Goal: Use online tool/utility: Utilize a website feature to perform a specific function

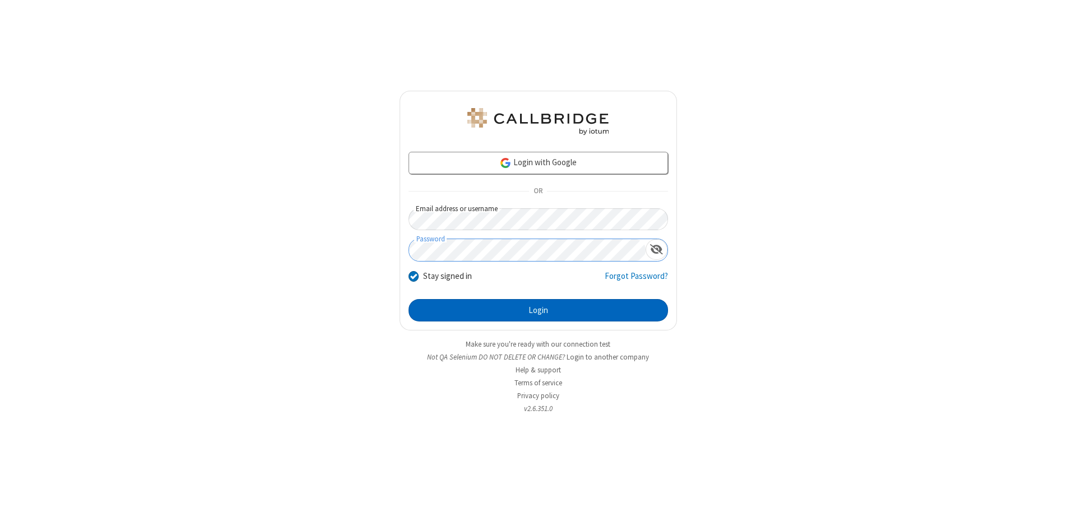
click at [538, 310] on button "Login" at bounding box center [537, 310] width 259 height 22
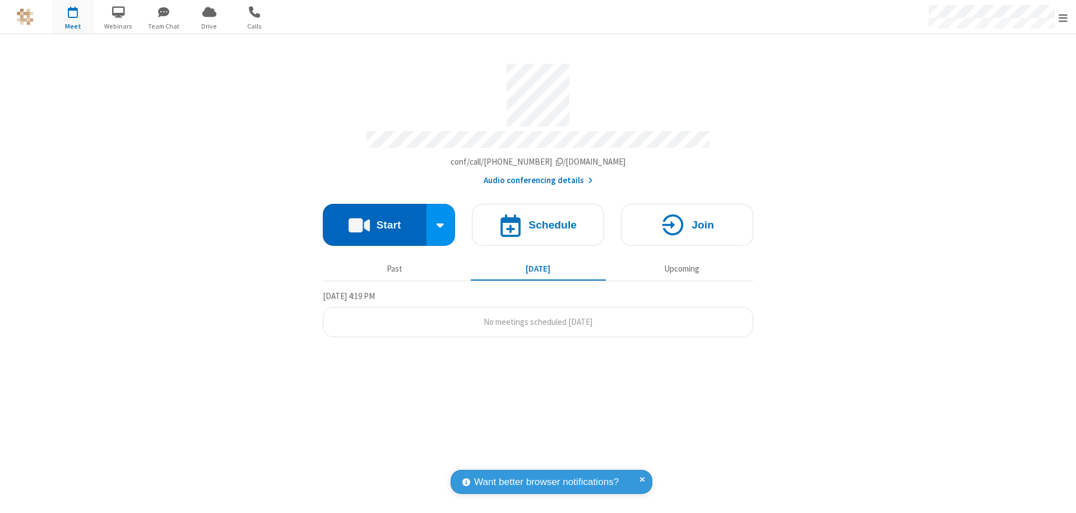
click at [374, 220] on button "Start" at bounding box center [375, 225] width 104 height 42
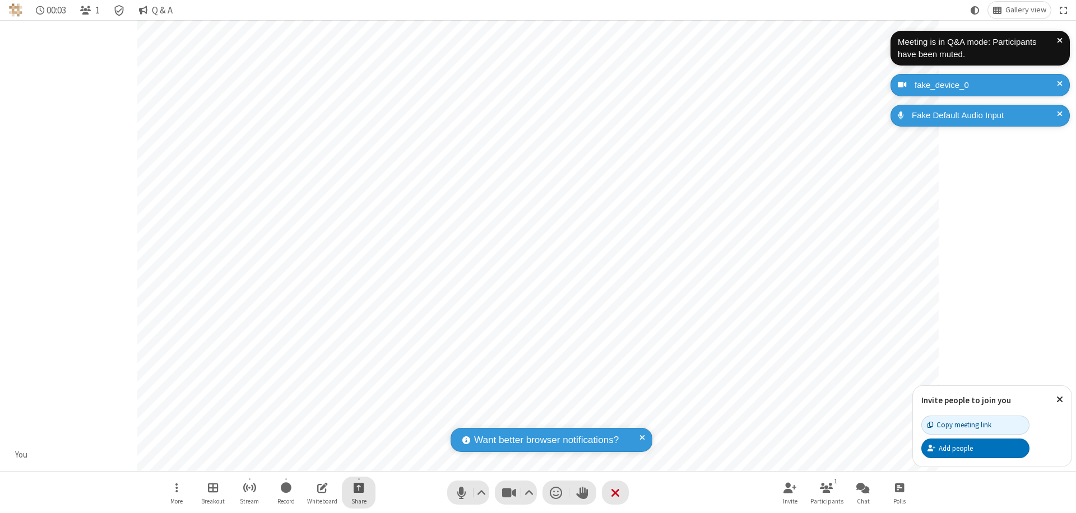
click at [359, 487] on span "Start sharing" at bounding box center [359, 488] width 11 height 14
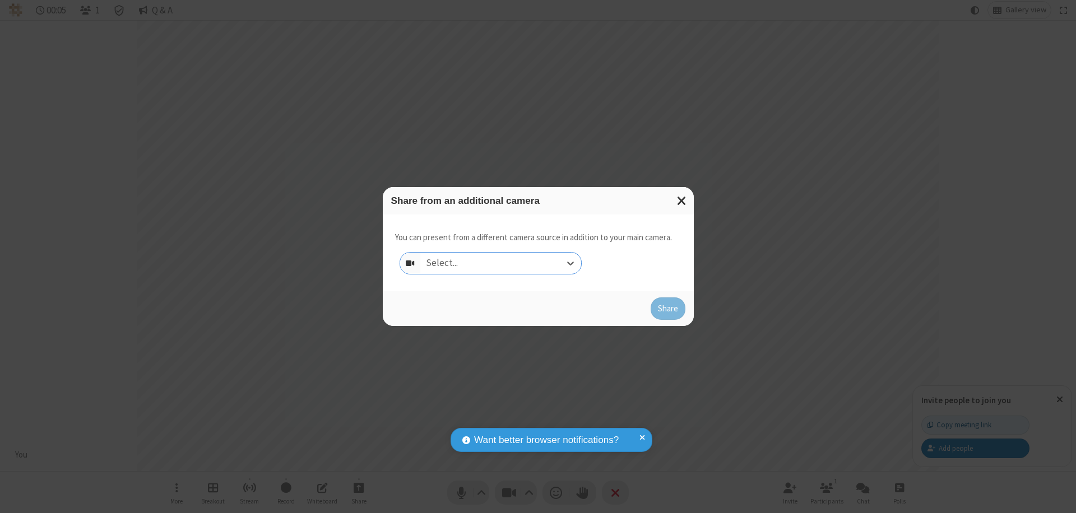
click at [500, 263] on div "Select..." at bounding box center [500, 263] width 161 height 21
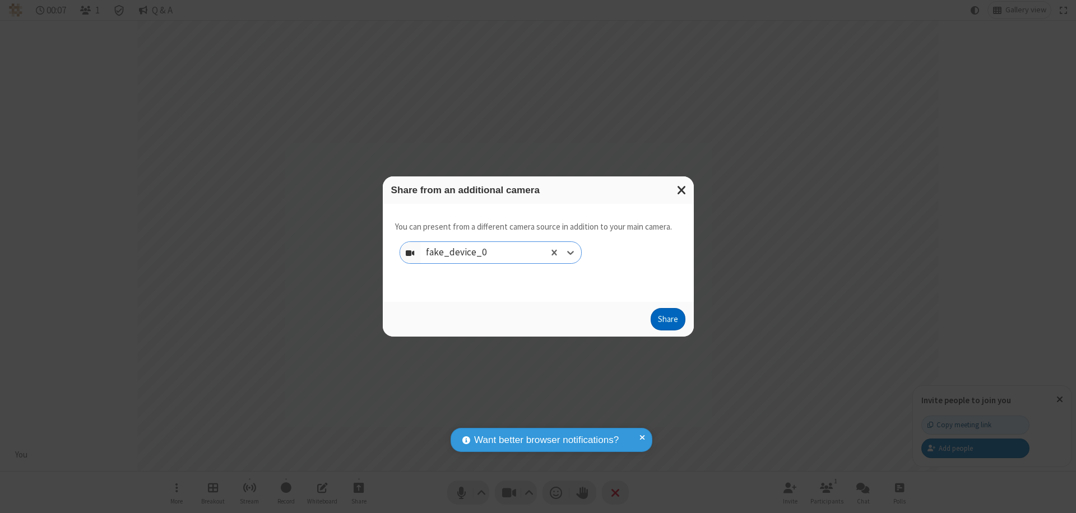
click at [667, 322] on button "Share" at bounding box center [668, 319] width 35 height 22
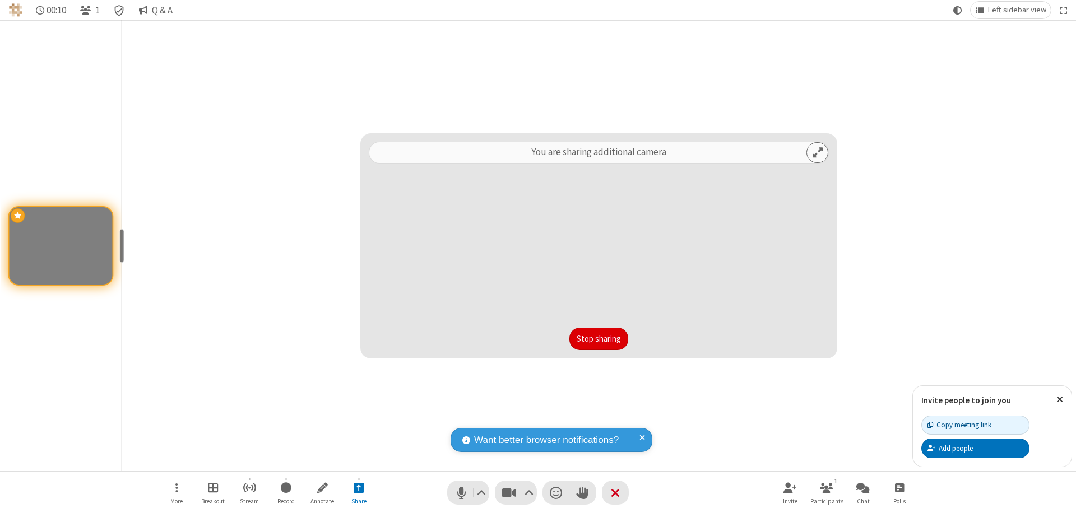
click at [598, 339] on button "Stop sharing" at bounding box center [598, 339] width 59 height 22
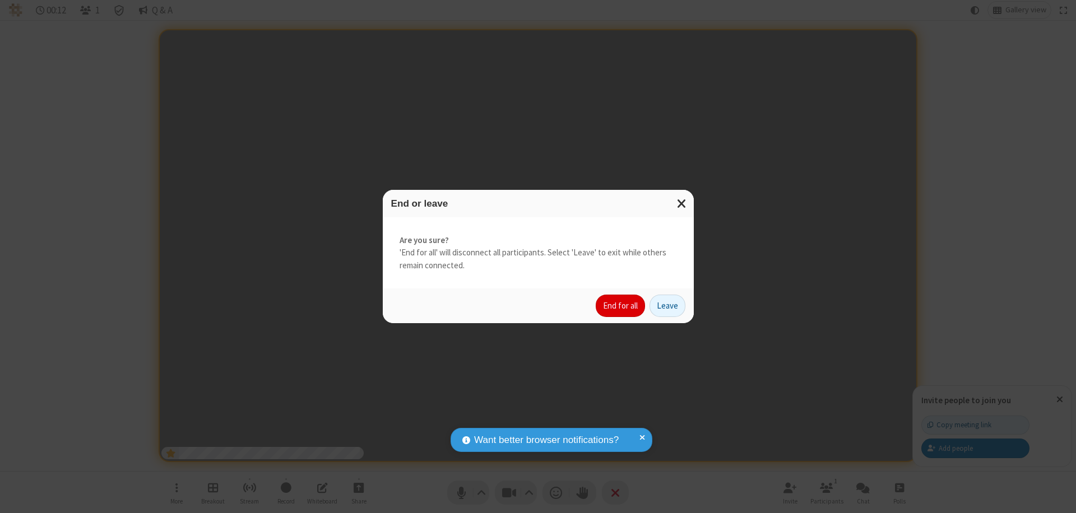
click at [621, 306] on button "End for all" at bounding box center [620, 306] width 49 height 22
